Goal: Task Accomplishment & Management: Manage account settings

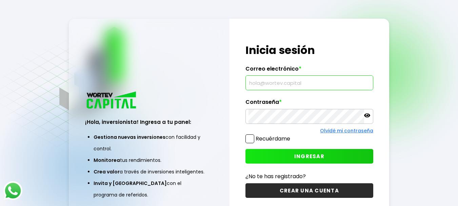
click at [274, 84] on input "text" at bounding box center [309, 83] width 122 height 14
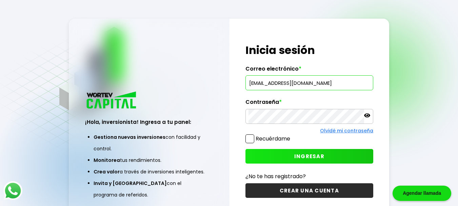
type input "[EMAIL_ADDRESS][DOMAIN_NAME]"
click at [277, 155] on button "INGRESAR" at bounding box center [309, 156] width 128 height 15
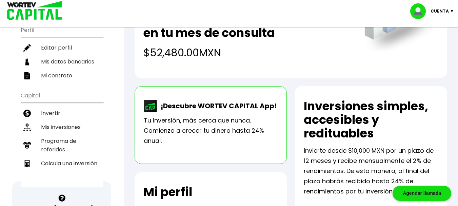
scroll to position [89, 0]
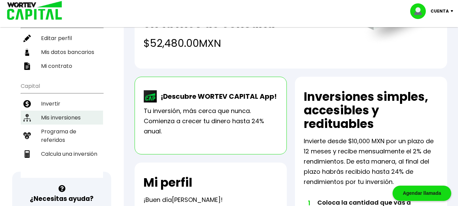
click at [47, 117] on li "Mis inversiones" at bounding box center [62, 118] width 82 height 14
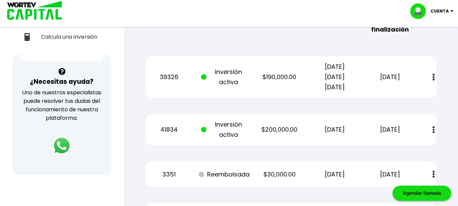
scroll to position [191, 0]
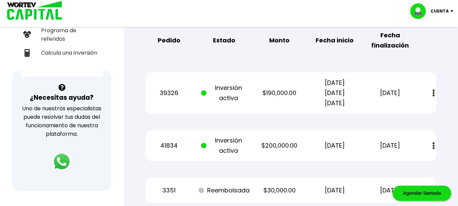
drag, startPoint x: 430, startPoint y: 59, endPoint x: 433, endPoint y: 64, distance: 5.3
click at [430, 59] on div "Mis inversiones Como inversionista activo de WORTEV CAPITAL, apoyas el crecimie…" at bounding box center [291, 189] width 313 height 633
click at [434, 91] on img at bounding box center [434, 92] width 2 height 7
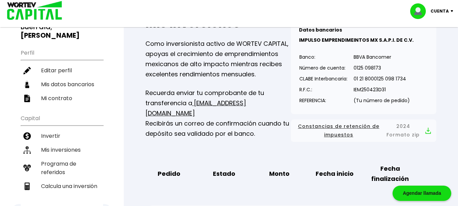
scroll to position [48, 0]
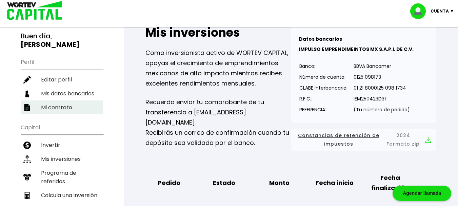
click at [61, 107] on li "Mi contrato" at bounding box center [62, 107] width 82 height 14
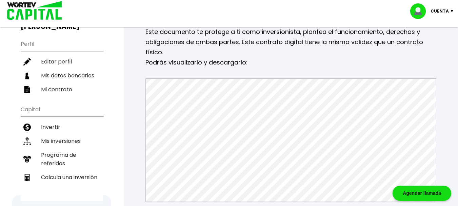
scroll to position [75, 0]
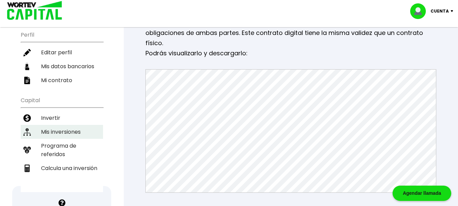
click at [72, 132] on li "Mis inversiones" at bounding box center [62, 132] width 82 height 14
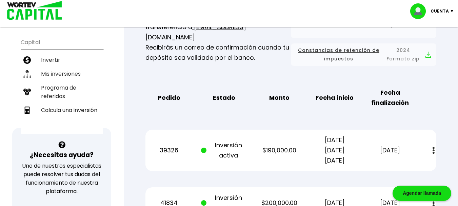
scroll to position [151, 0]
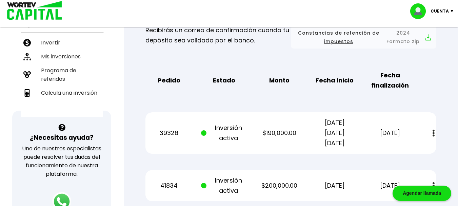
click at [169, 132] on p "39326" at bounding box center [169, 133] width 46 height 10
click at [205, 132] on span at bounding box center [203, 132] width 5 height 5
click at [284, 134] on p "$190,000.00" at bounding box center [279, 133] width 46 height 10
click at [330, 133] on p "[DATE] [DATE] [DATE]" at bounding box center [335, 133] width 46 height 31
click at [384, 131] on p "[DATE]" at bounding box center [390, 133] width 46 height 10
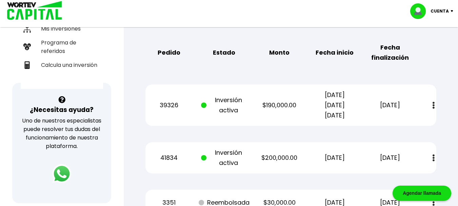
scroll to position [173, 0]
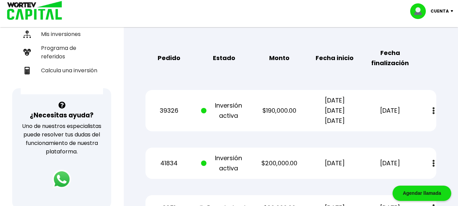
click at [434, 109] on img at bounding box center [434, 110] width 2 height 7
click at [395, 128] on link "Estado de cuenta" at bounding box center [386, 129] width 47 height 8
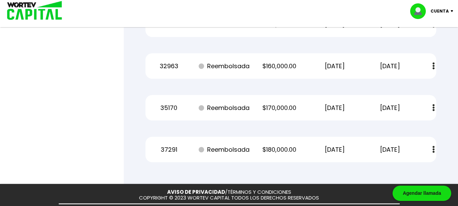
scroll to position [554, 0]
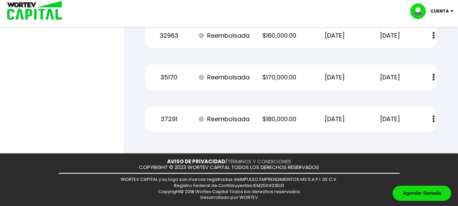
click at [237, 159] on link "TÉRMINOS Y CONDICIONES" at bounding box center [259, 161] width 64 height 7
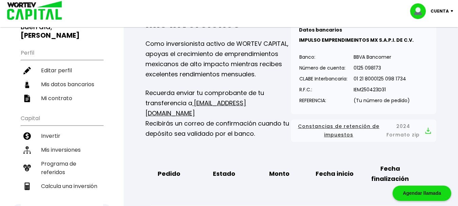
scroll to position [52, 0]
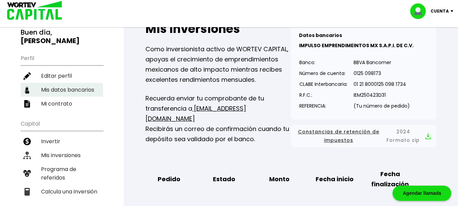
click at [89, 92] on li "Mis datos bancarios" at bounding box center [62, 90] width 82 height 14
select select "BBVA Bancomer"
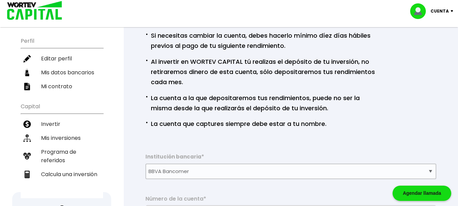
scroll to position [61, 0]
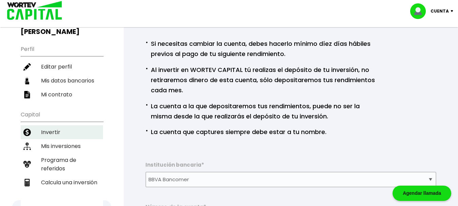
click at [56, 131] on li "Invertir" at bounding box center [62, 132] width 82 height 14
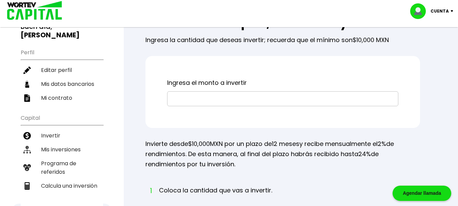
scroll to position [49, 0]
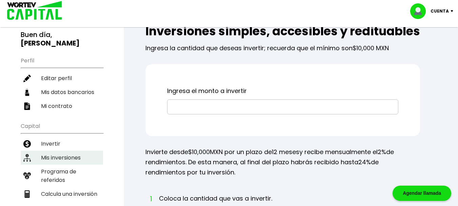
click at [60, 159] on li "Mis inversiones" at bounding box center [62, 158] width 82 height 14
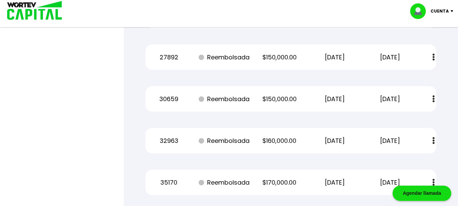
scroll to position [447, 0]
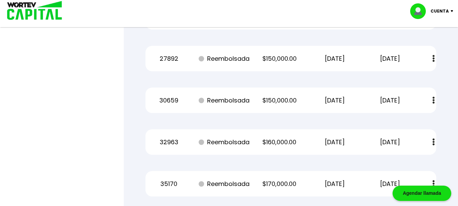
click at [433, 99] on img at bounding box center [434, 100] width 2 height 7
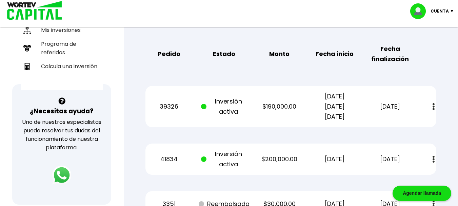
scroll to position [174, 0]
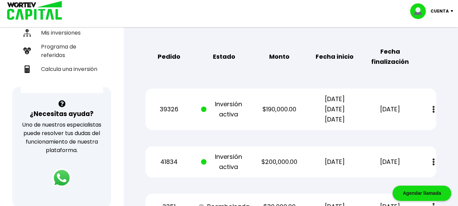
click at [386, 112] on p "[DATE]" at bounding box center [390, 109] width 46 height 10
click at [317, 108] on p "[DATE] [DATE] [DATE]" at bounding box center [335, 109] width 46 height 31
click at [261, 107] on p "$190,000.00" at bounding box center [279, 109] width 46 height 10
click at [194, 104] on div "39326 Inversión activa $190,000.00 [DATE] [DATE] [DATE] [DATE] Estado de cuenta" at bounding box center [290, 108] width 291 height 41
click at [205, 106] on span at bounding box center [205, 109] width 8 height 20
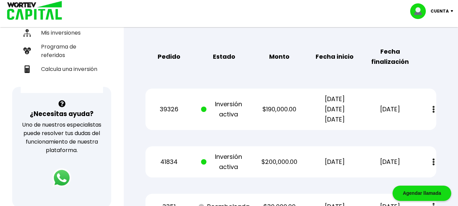
click at [157, 108] on p "39326" at bounding box center [169, 109] width 46 height 10
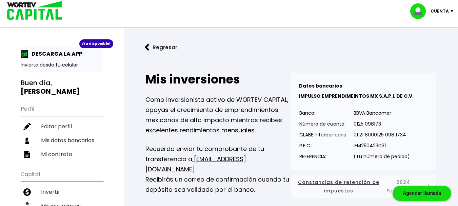
scroll to position [0, 0]
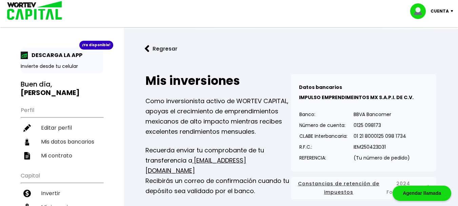
click at [158, 53] on button "Regresar" at bounding box center [161, 49] width 53 height 18
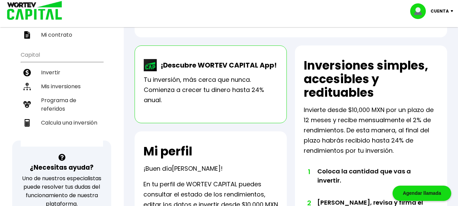
scroll to position [119, 0]
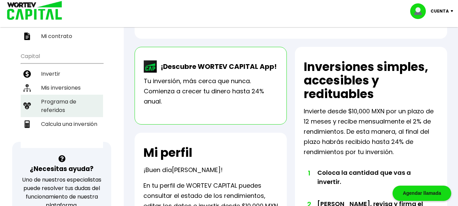
click at [68, 105] on li "Programa de referidos" at bounding box center [62, 106] width 82 height 22
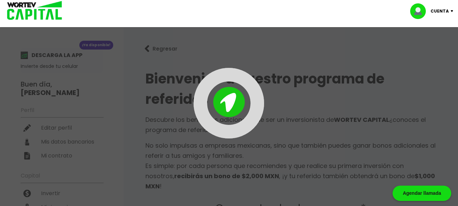
type input "[URL][DOMAIN_NAME]"
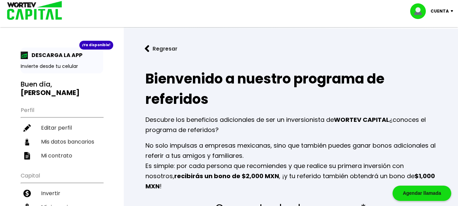
click at [152, 48] on button "Regresar" at bounding box center [161, 49] width 53 height 18
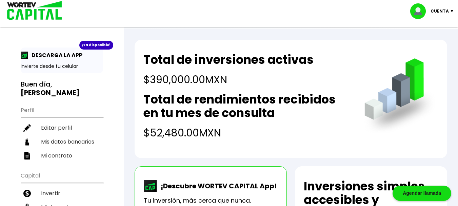
click at [420, 14] on img at bounding box center [420, 11] width 20 height 16
click at [423, 44] on li "Cerrar sesión" at bounding box center [432, 45] width 54 height 14
